Goal: Obtain resource: Download file/media

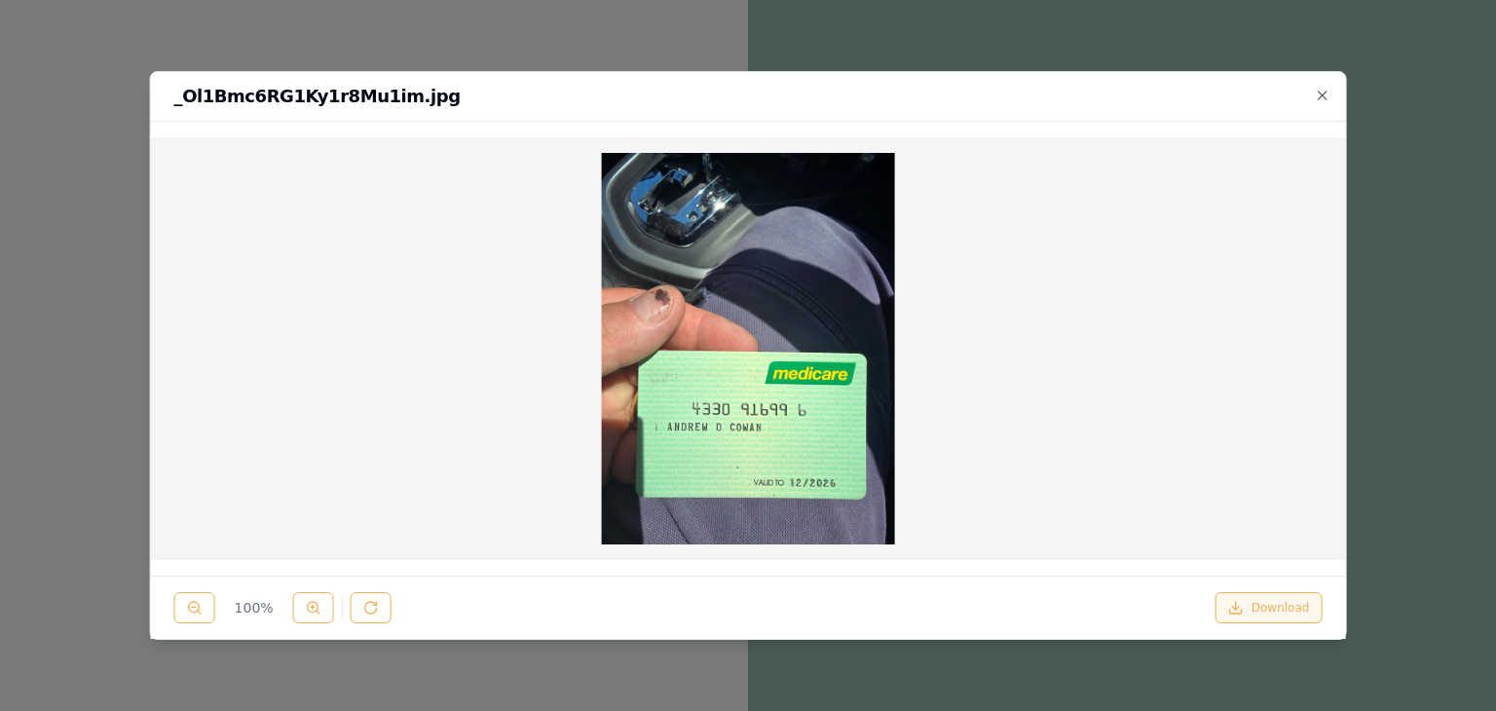
click at [1259, 607] on button "Download" at bounding box center [1268, 607] width 107 height 31
click at [1325, 92] on icon "button" at bounding box center [1322, 95] width 9 height 9
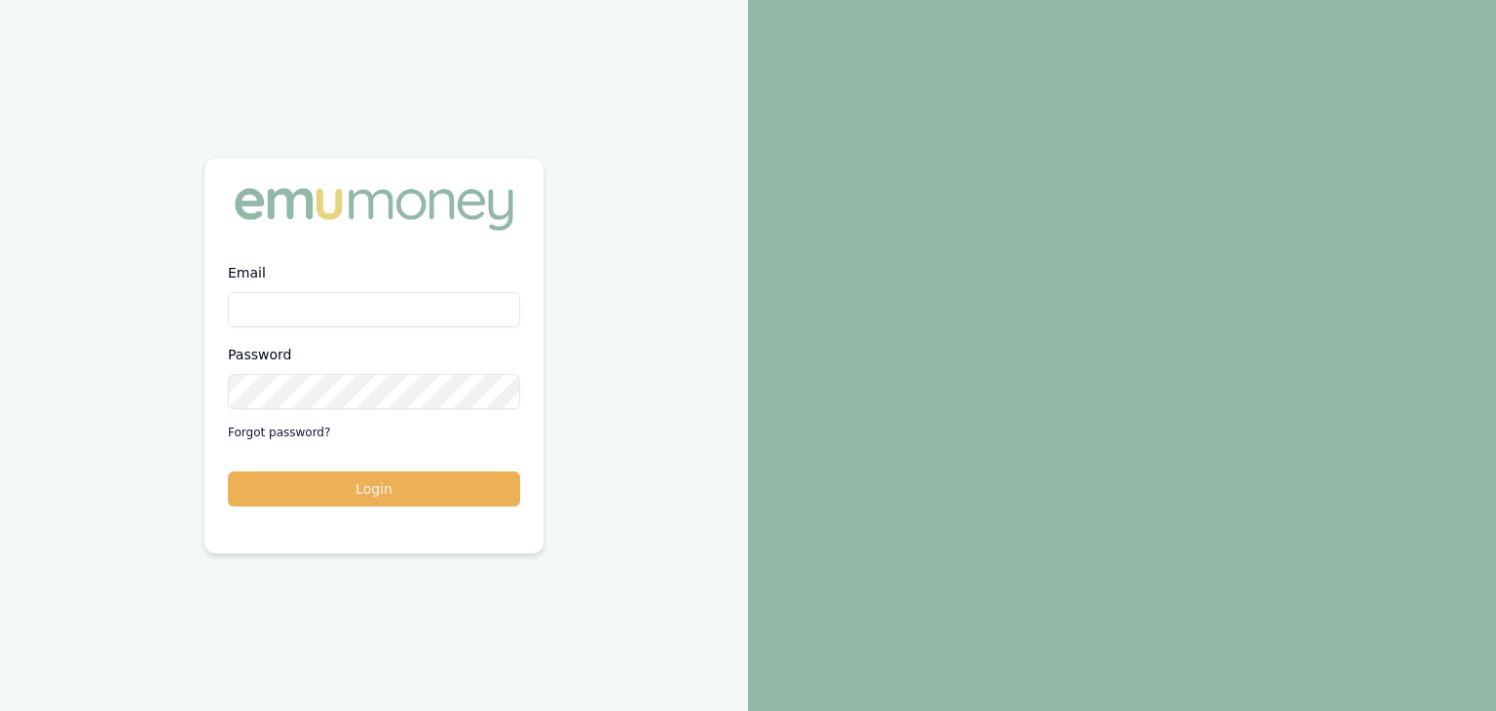
click at [280, 295] on input "Email" at bounding box center [374, 309] width 292 height 35
type input "[EMAIL_ADDRESS][PERSON_NAME][DOMAIN_NAME]"
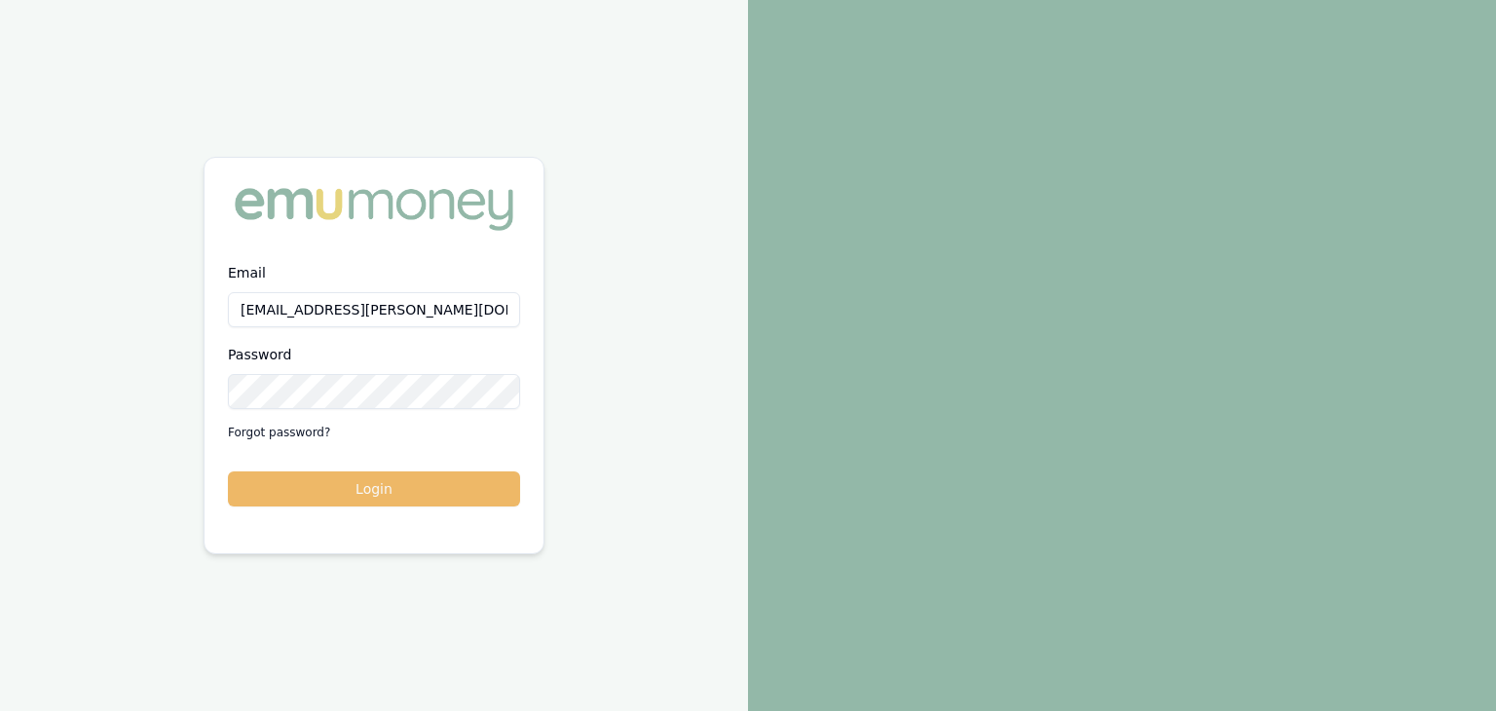
click at [428, 490] on button "Login" at bounding box center [374, 488] width 292 height 35
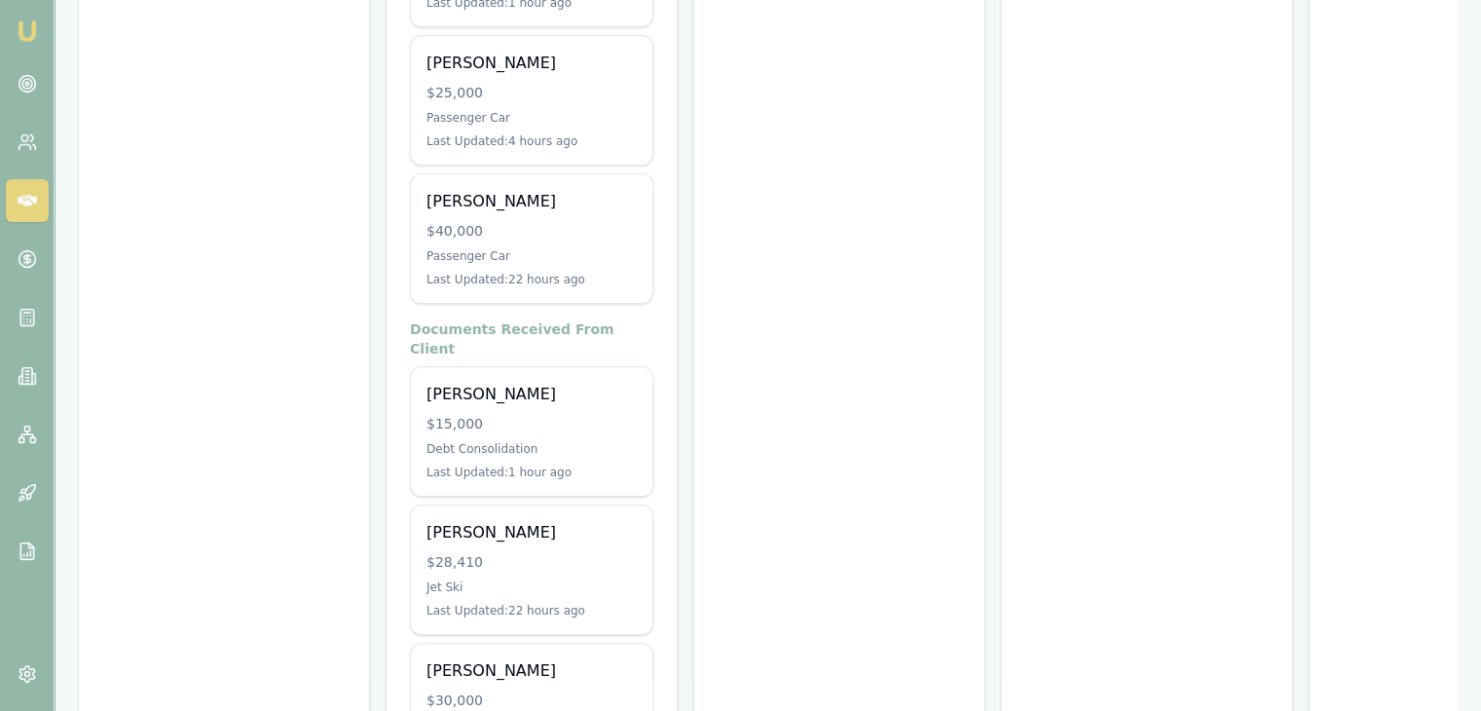
scroll to position [650, 0]
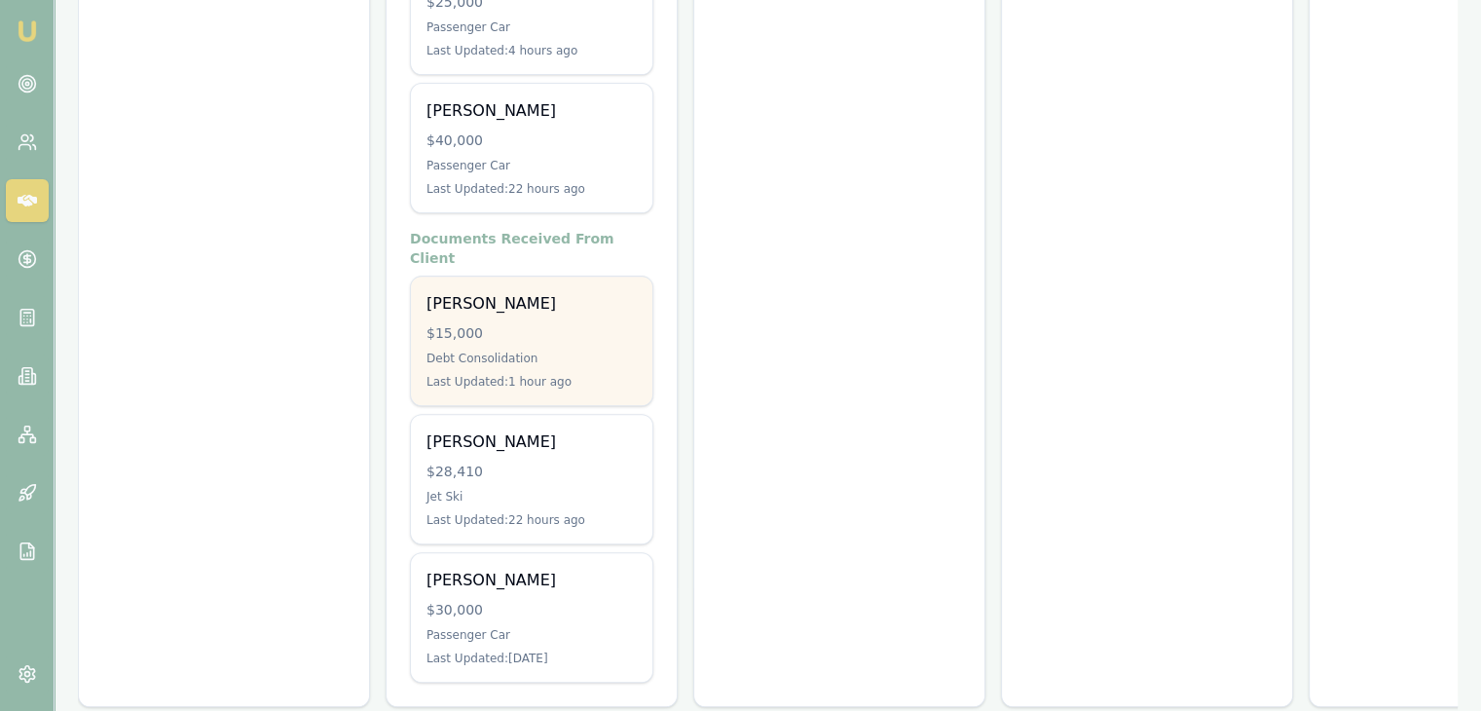
click at [499, 351] on div "Debt Consolidation" at bounding box center [532, 359] width 210 height 16
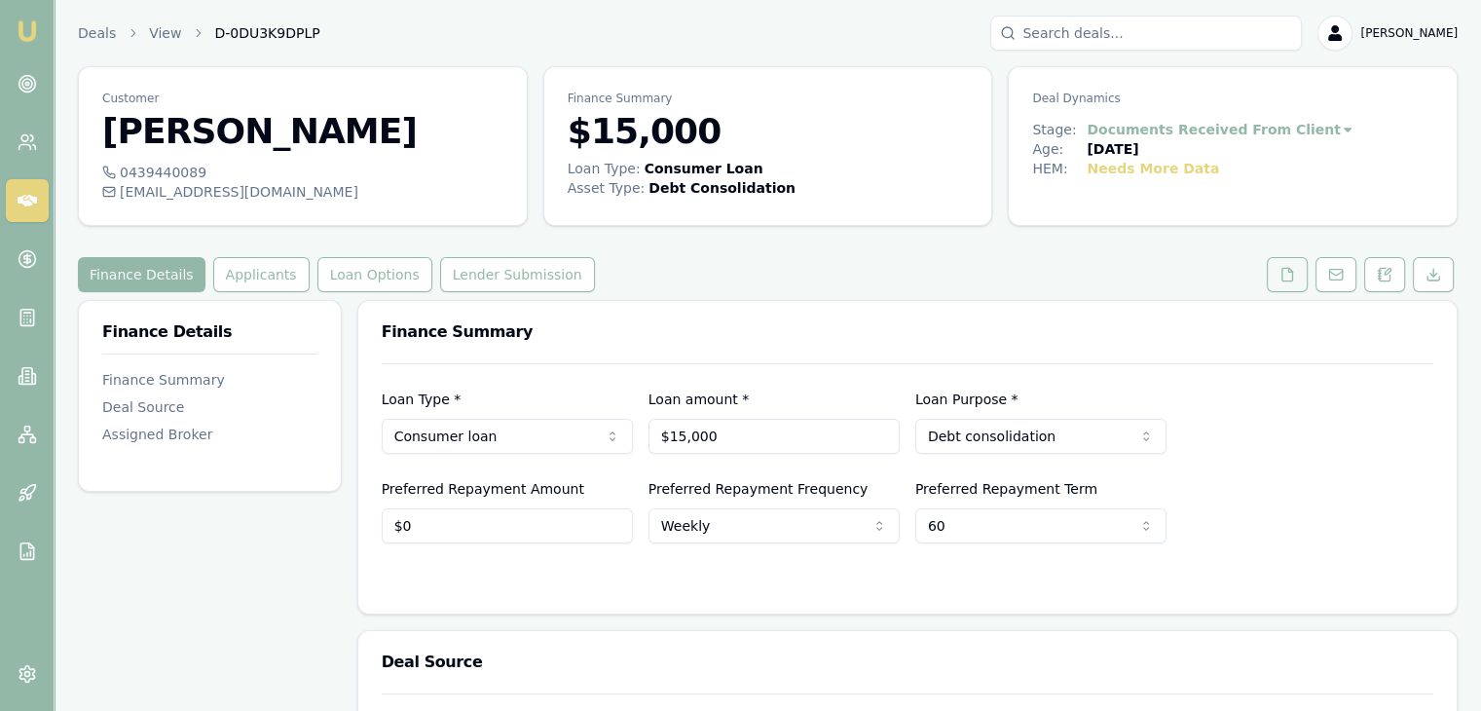
click at [1293, 278] on icon at bounding box center [1288, 274] width 11 height 13
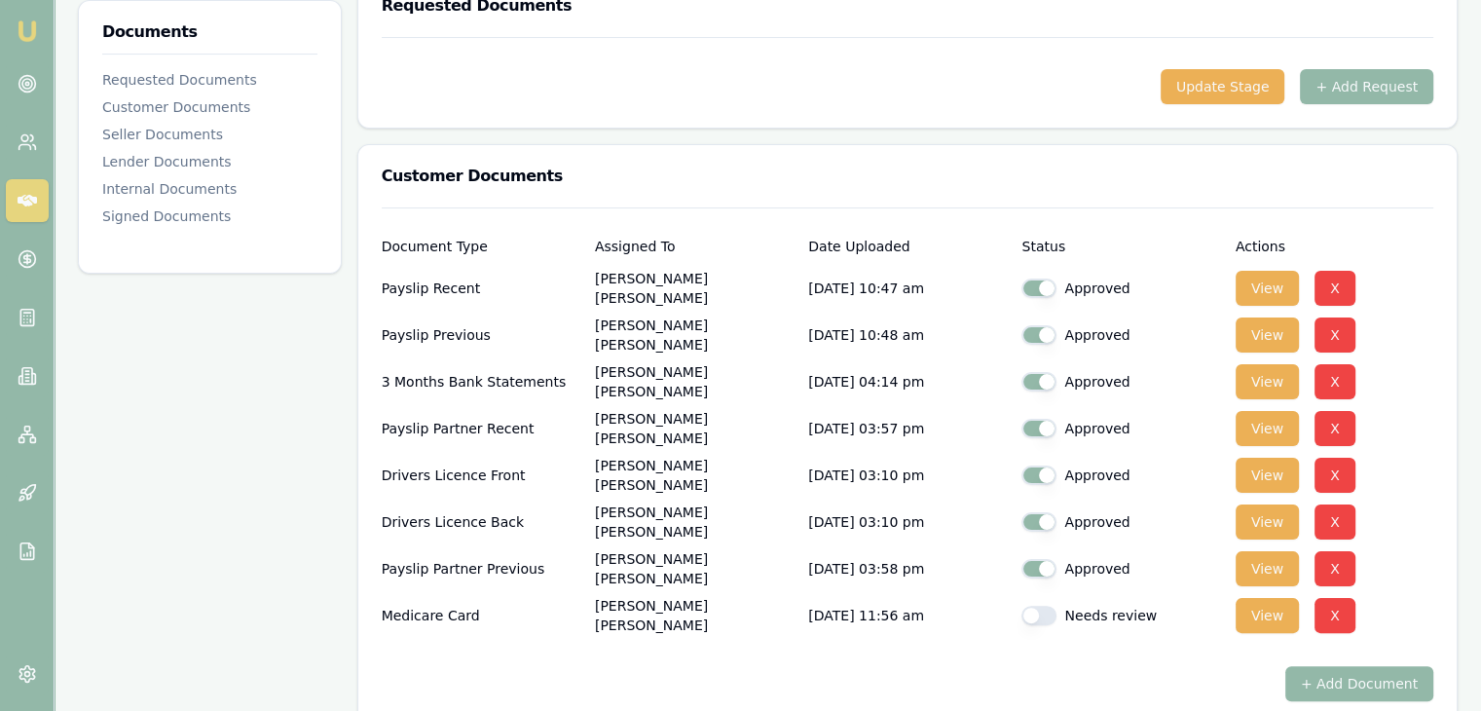
scroll to position [390, 0]
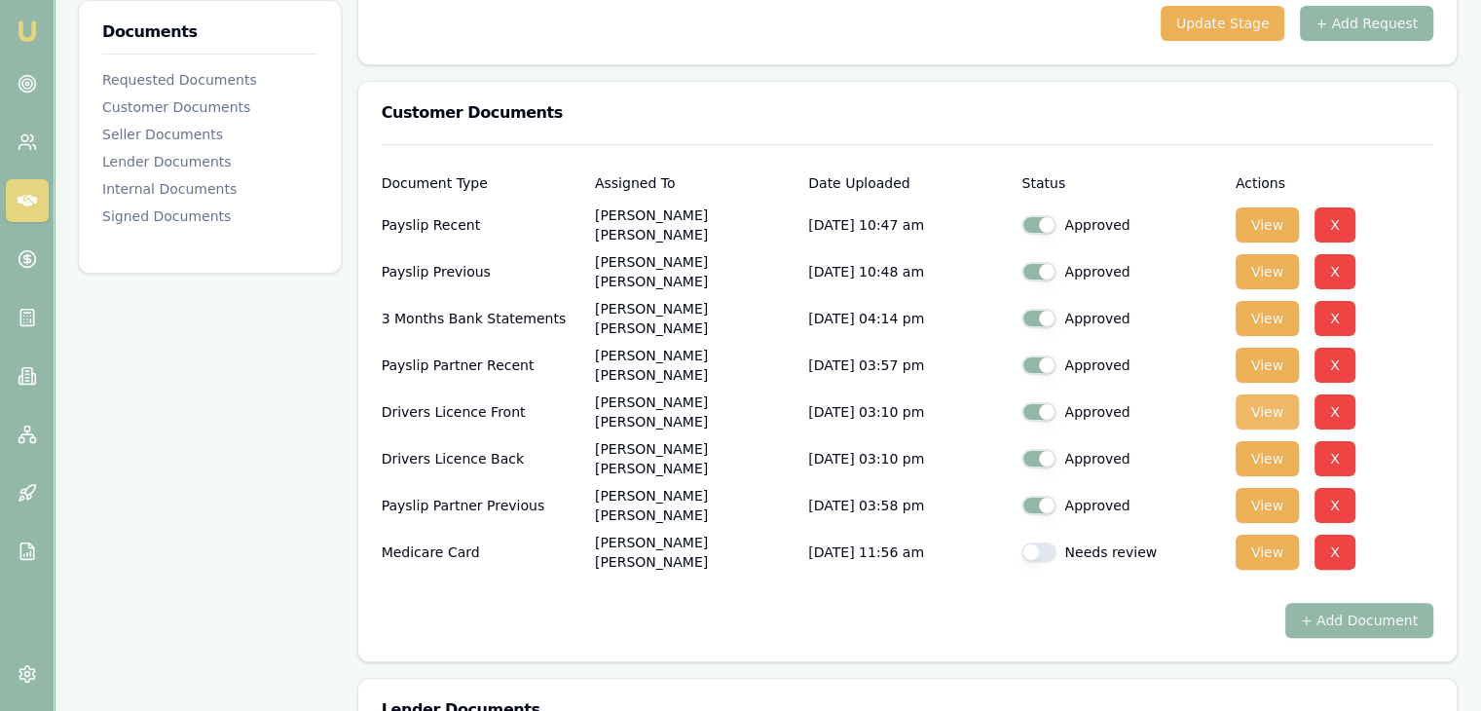
click at [1273, 409] on button "View" at bounding box center [1267, 411] width 63 height 35
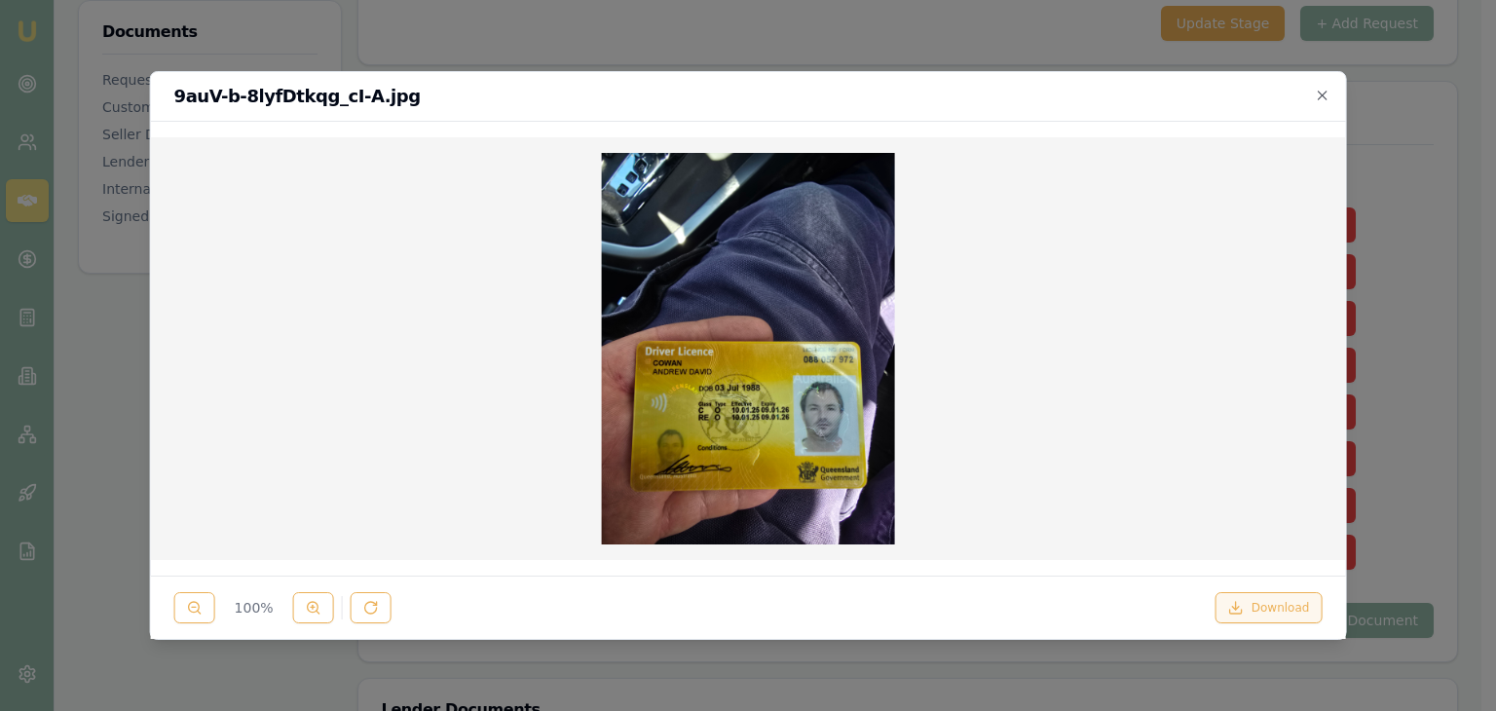
click at [1263, 607] on button "Download" at bounding box center [1268, 607] width 107 height 31
click at [1322, 94] on icon "button" at bounding box center [1322, 95] width 9 height 9
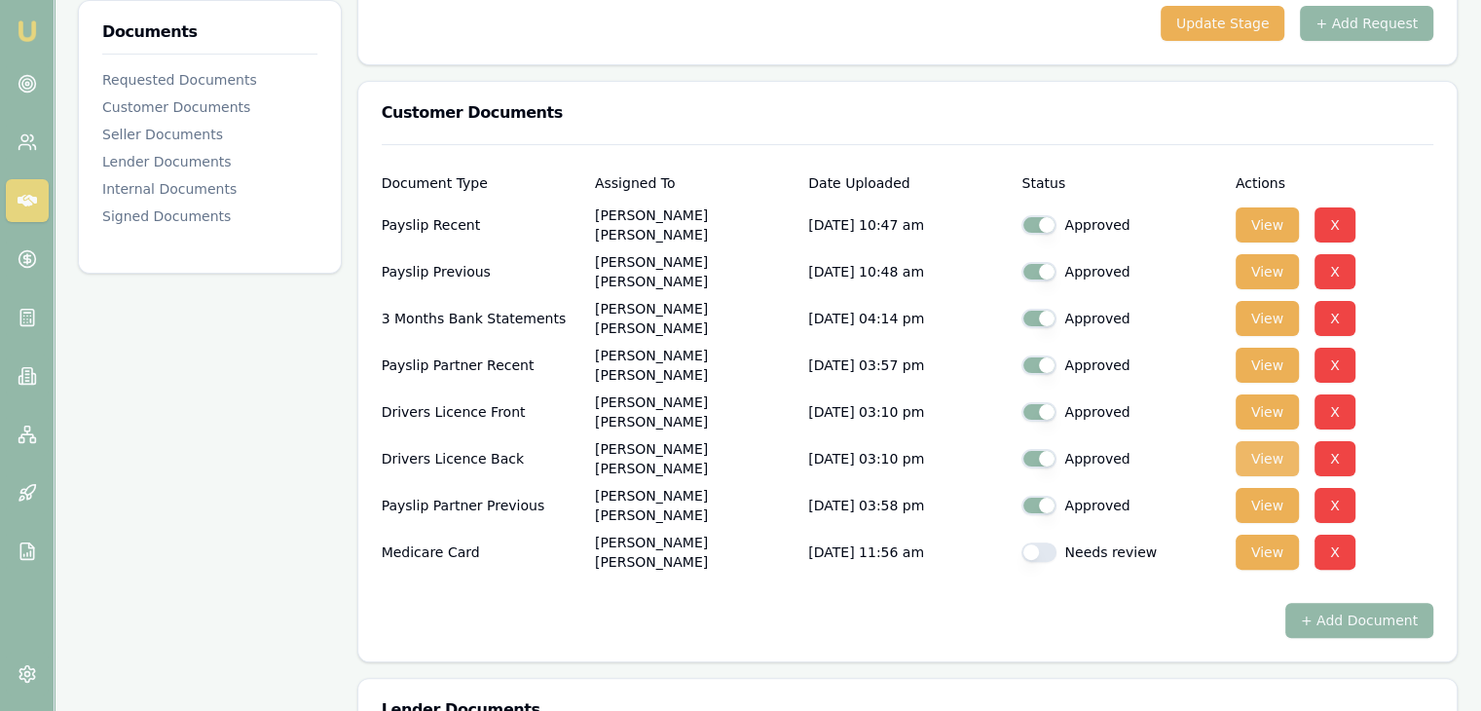
click at [1272, 461] on button "View" at bounding box center [1267, 458] width 63 height 35
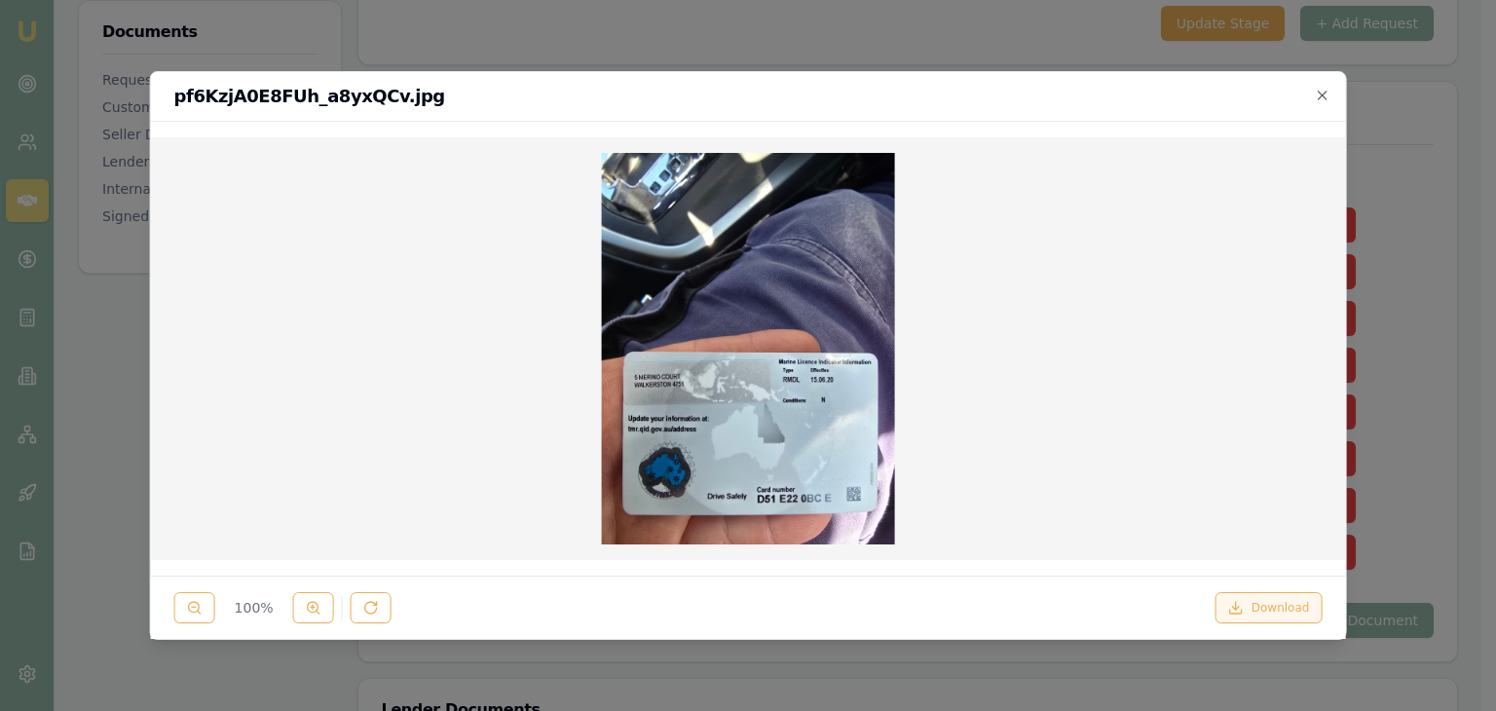
click at [1272, 608] on button "Download" at bounding box center [1268, 607] width 107 height 31
click at [1401, 325] on div at bounding box center [748, 355] width 1496 height 711
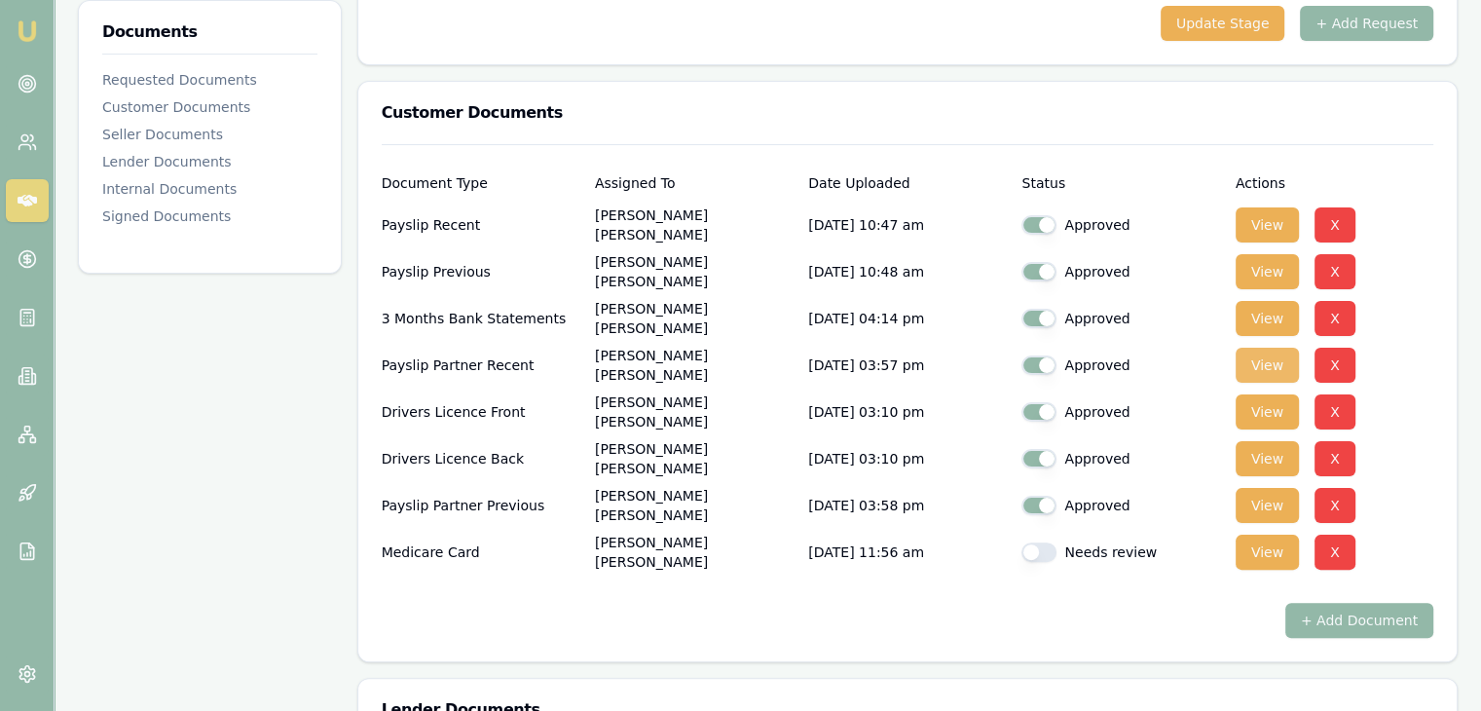
click at [1270, 368] on button "View" at bounding box center [1267, 365] width 63 height 35
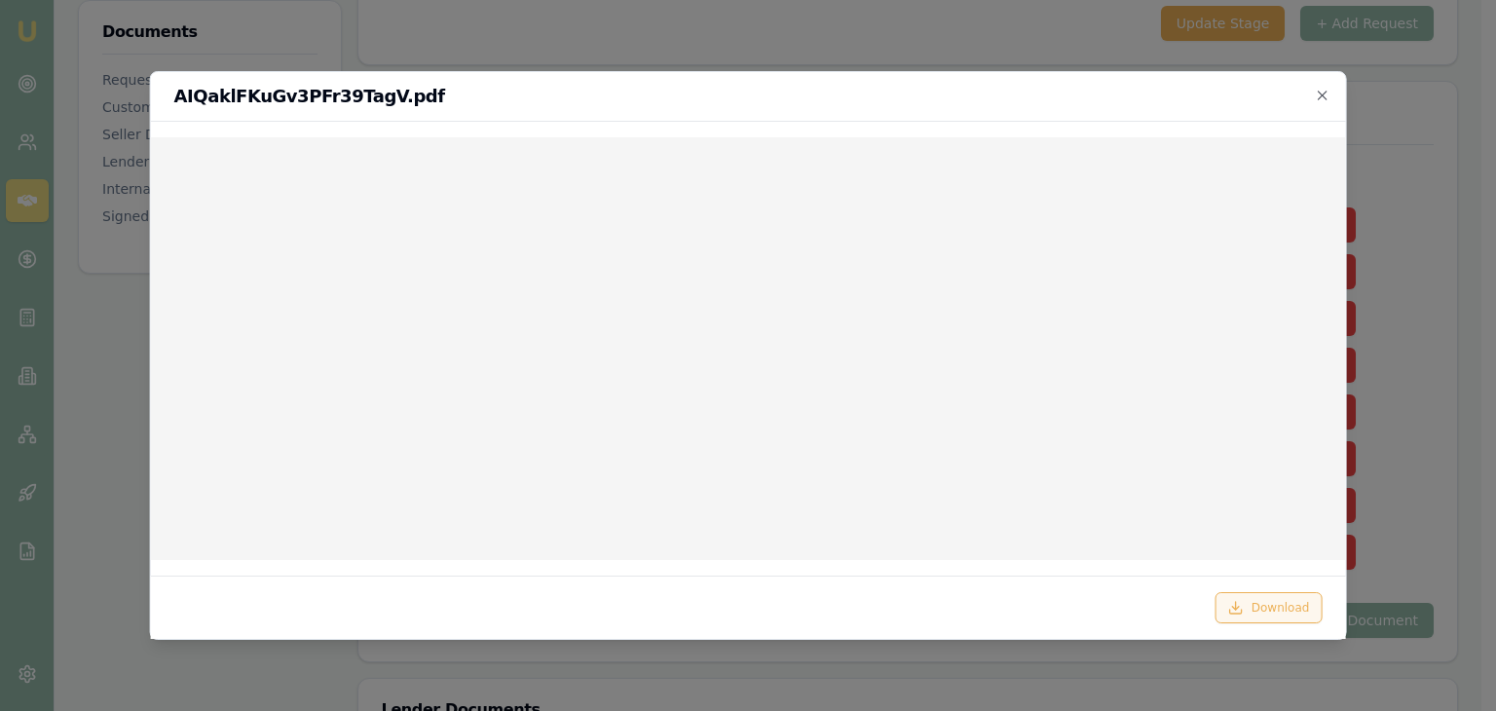
click at [1272, 607] on button "Download" at bounding box center [1268, 607] width 107 height 31
click at [1324, 94] on icon "button" at bounding box center [1322, 96] width 16 height 16
